Goal: Communication & Community: Participate in discussion

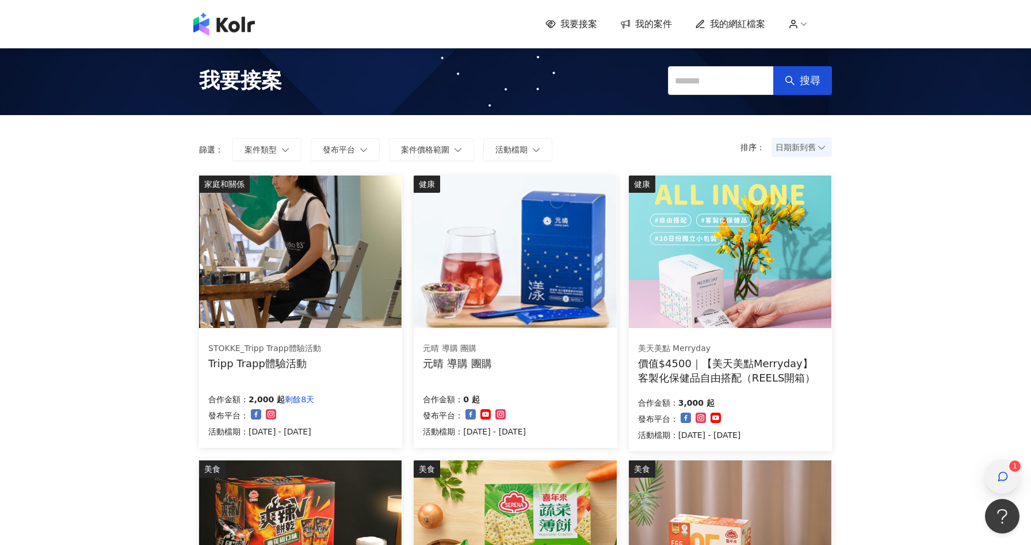
click at [1000, 469] on span "button" at bounding box center [1003, 476] width 12 height 14
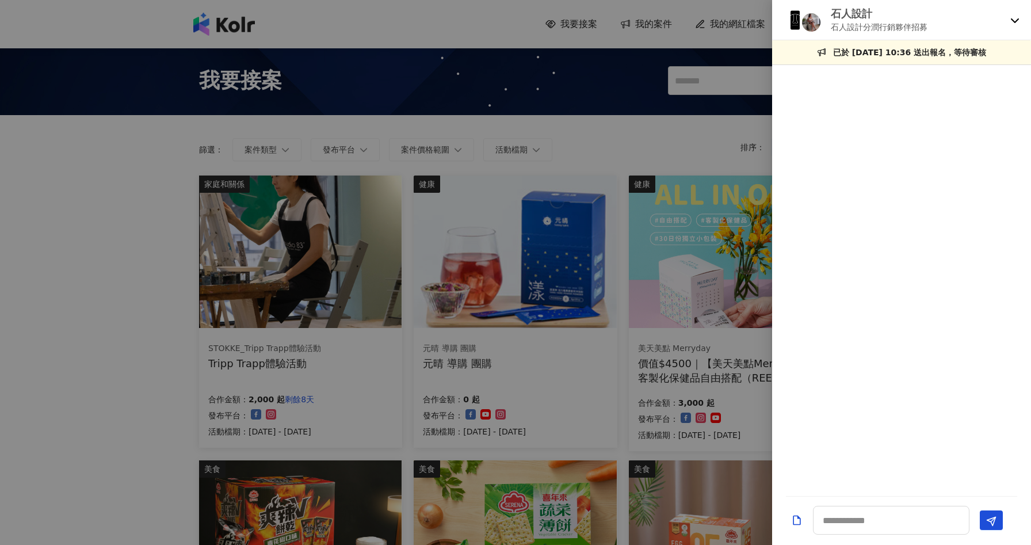
click at [1013, 14] on div "石人設計 石人設計分潤行銷夥伴招募" at bounding box center [901, 20] width 259 height 40
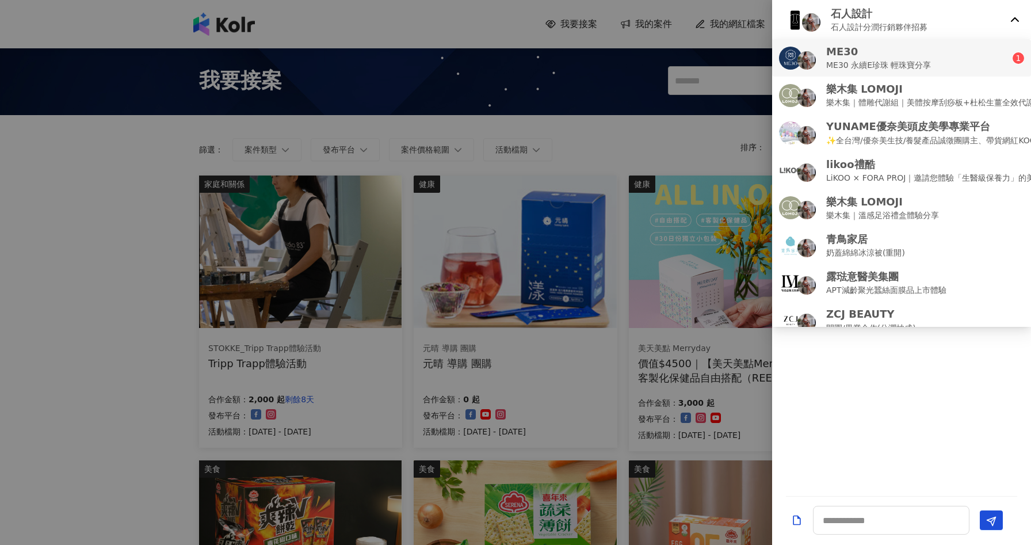
click at [987, 56] on div "ME30 ME30 永續E珍珠 輕珠寶分享" at bounding box center [896, 57] width 234 height 27
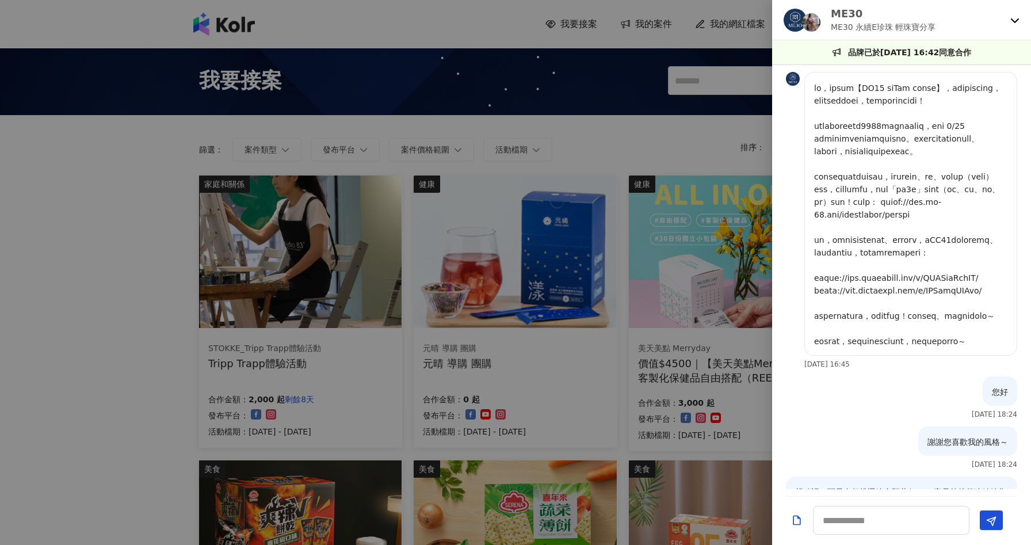
scroll to position [755, 0]
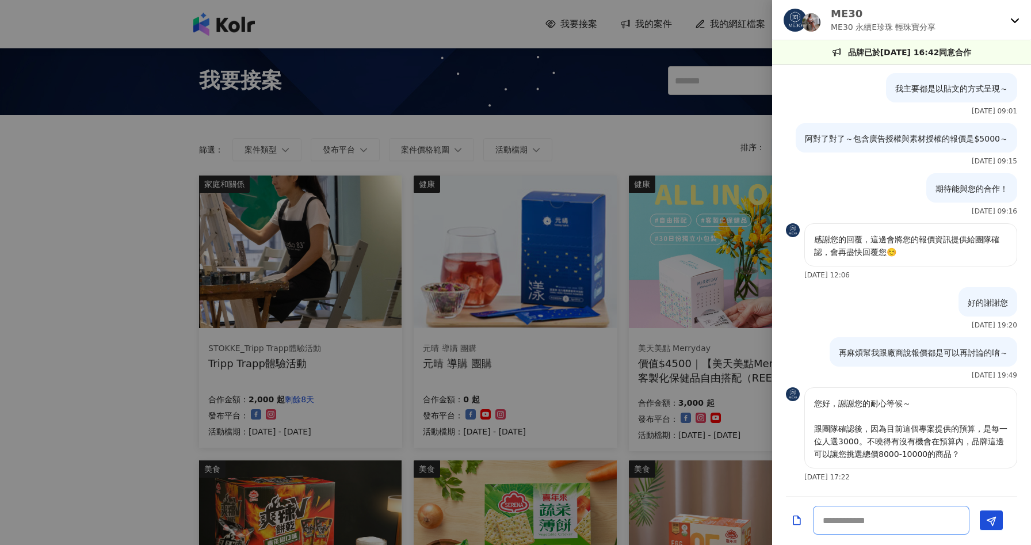
click at [835, 524] on textarea at bounding box center [891, 520] width 156 height 29
click at [923, 526] on textarea at bounding box center [891, 520] width 156 height 29
type textarea "**********"
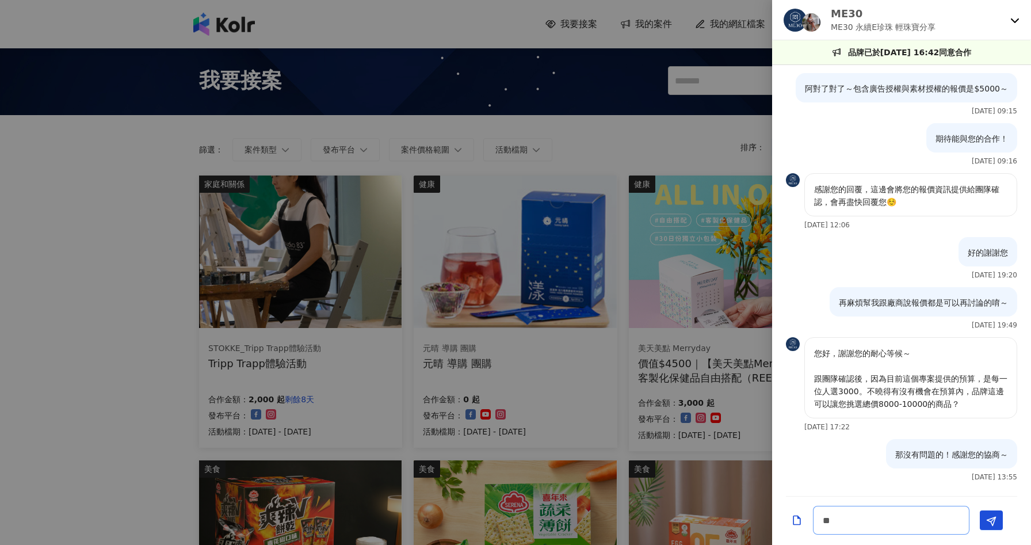
type textarea "*"
click at [39, 400] on div at bounding box center [515, 272] width 1031 height 545
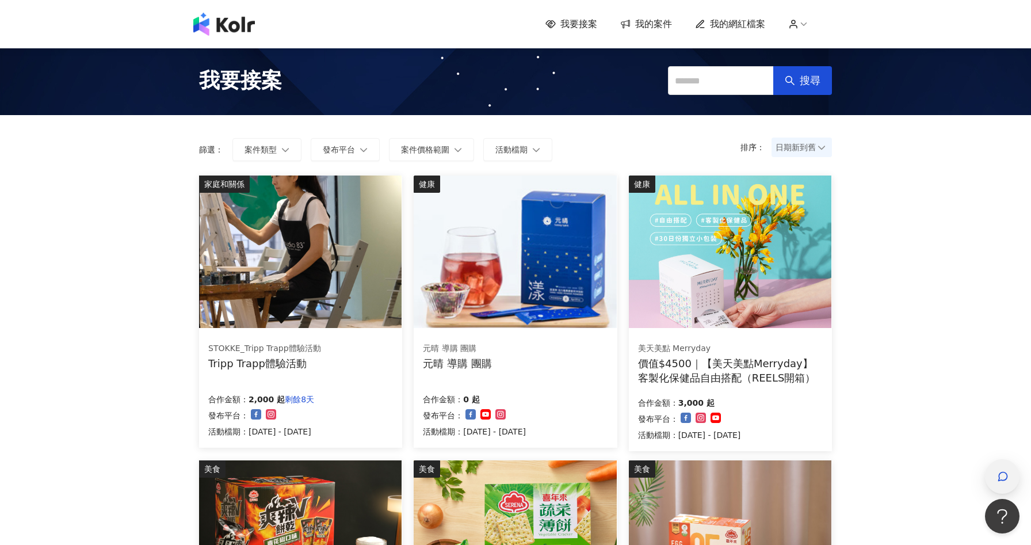
click at [1001, 480] on icon "button" at bounding box center [1003, 477] width 12 height 12
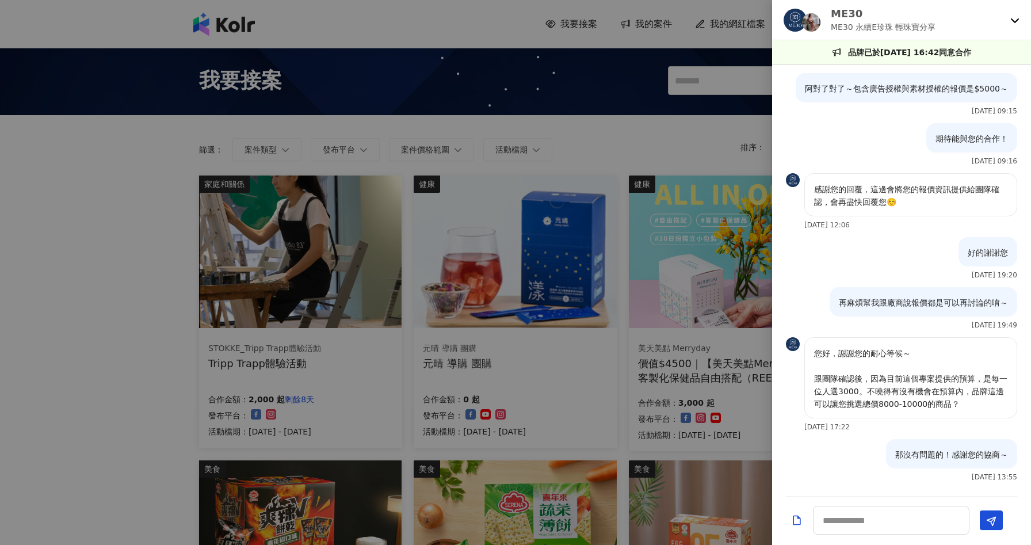
click at [81, 264] on div at bounding box center [515, 272] width 1031 height 545
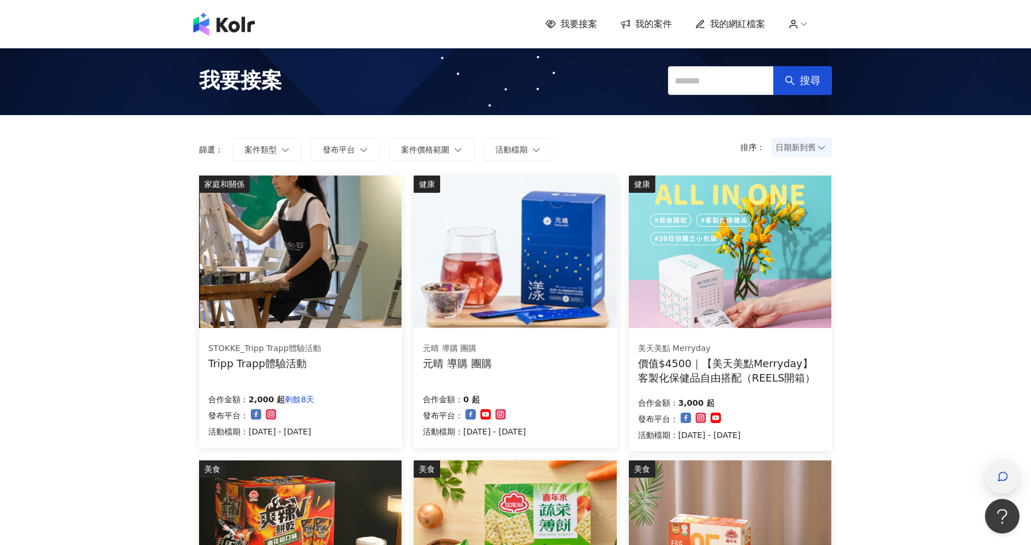
click at [998, 483] on div "button" at bounding box center [1002, 477] width 15 height 26
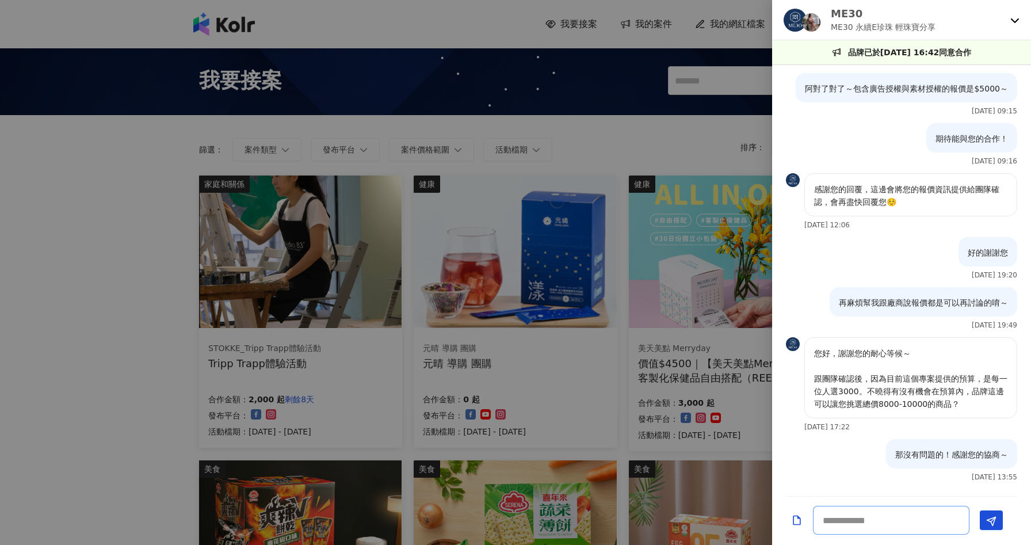
click at [891, 523] on textarea at bounding box center [891, 520] width 156 height 29
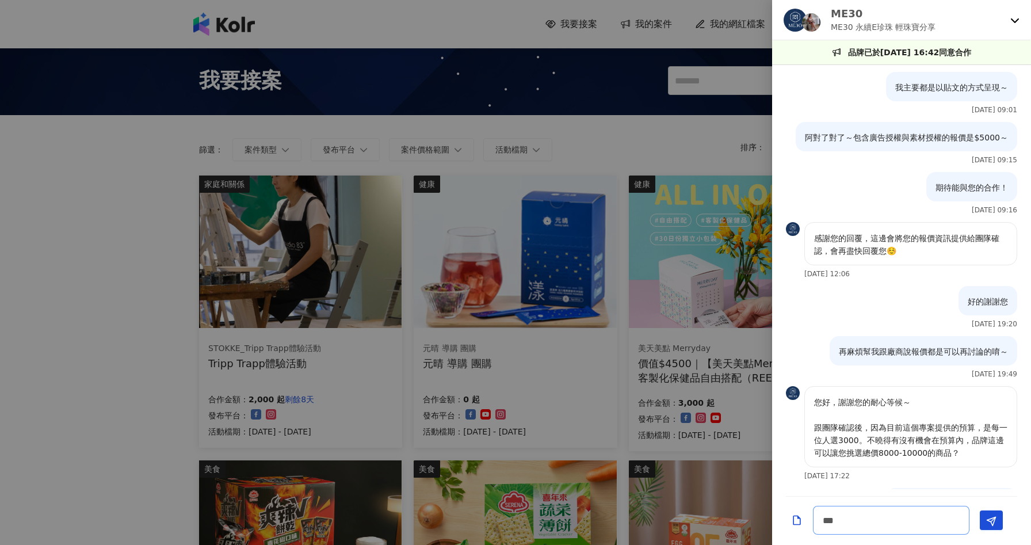
scroll to position [804, 0]
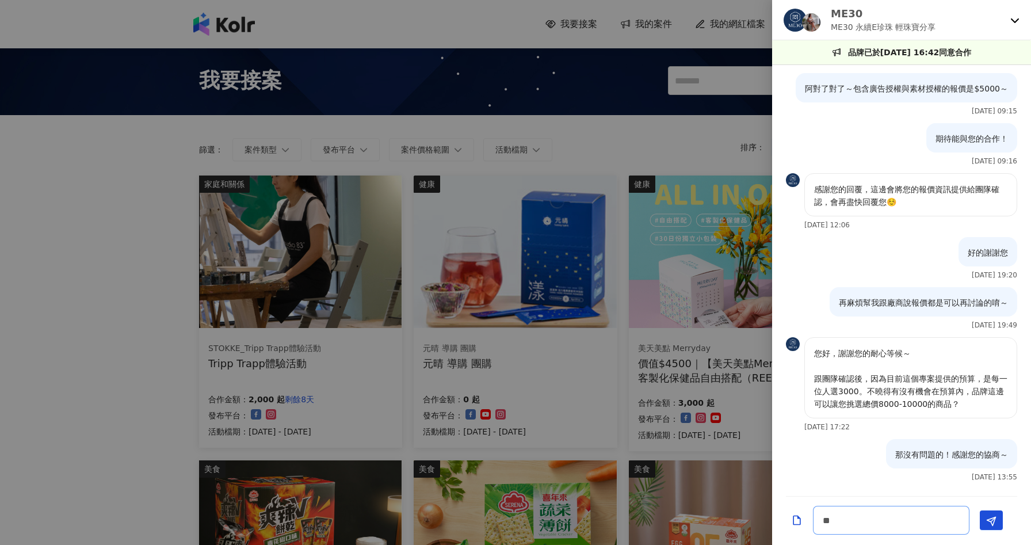
type textarea "*"
click at [123, 279] on div at bounding box center [515, 272] width 1031 height 545
